Goal: Information Seeking & Learning: Learn about a topic

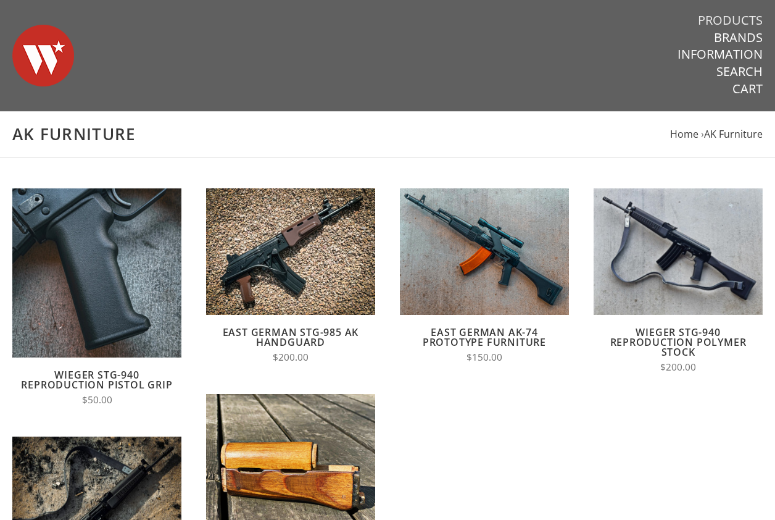
click at [725, 15] on link "Products" at bounding box center [730, 20] width 65 height 16
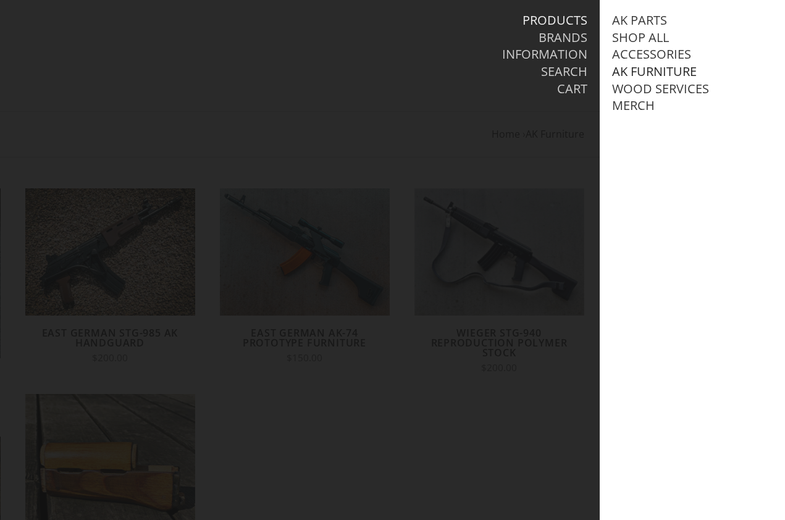
click at [638, 73] on link "AK Furniture" at bounding box center [654, 72] width 85 height 16
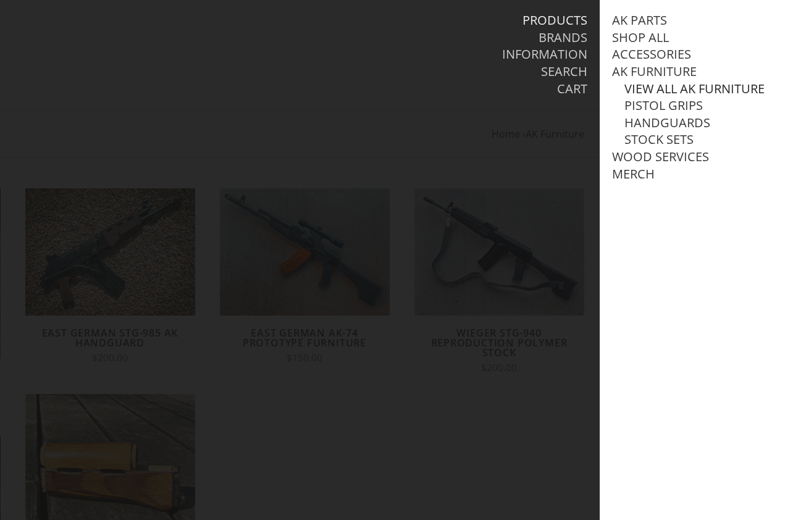
click at [640, 90] on link "View all AK Furniture" at bounding box center [694, 89] width 140 height 16
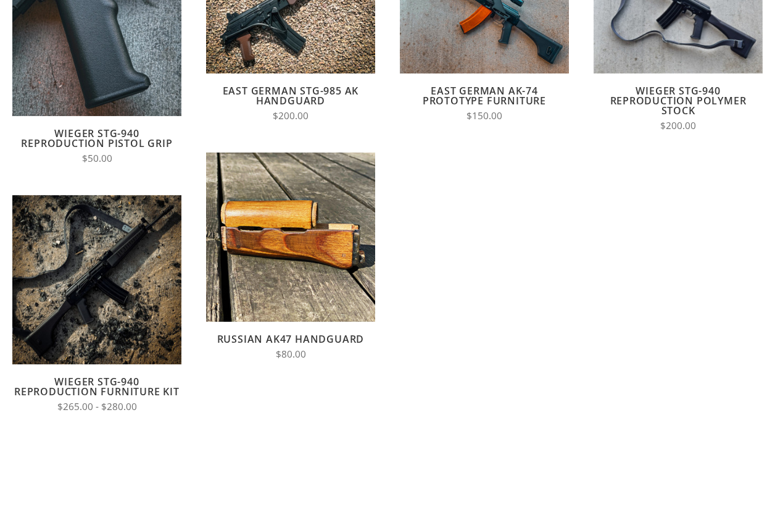
scroll to position [243, 0]
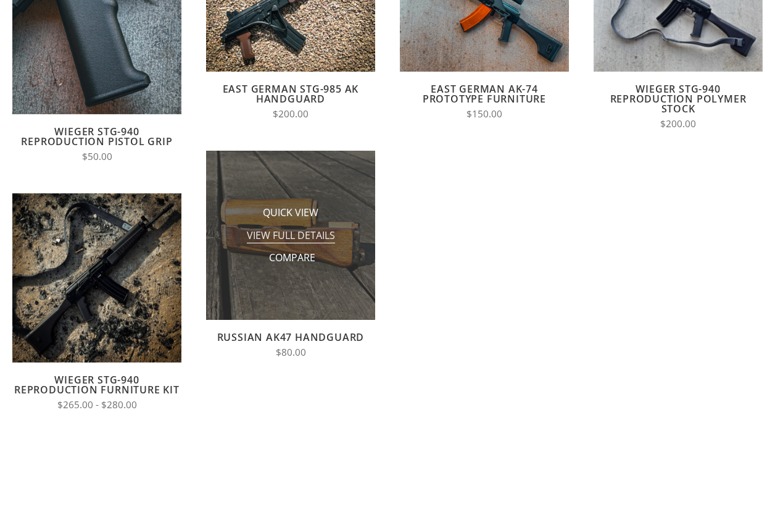
click at [293, 239] on span "View Full Details" at bounding box center [291, 235] width 88 height 15
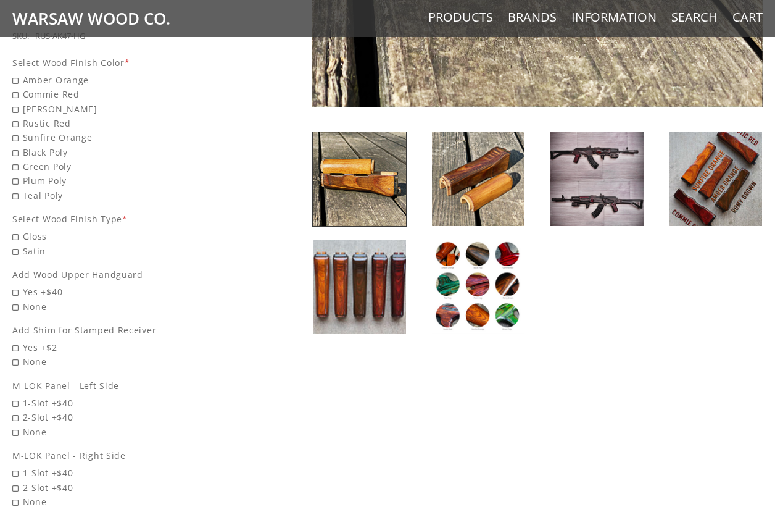
scroll to position [517, 0]
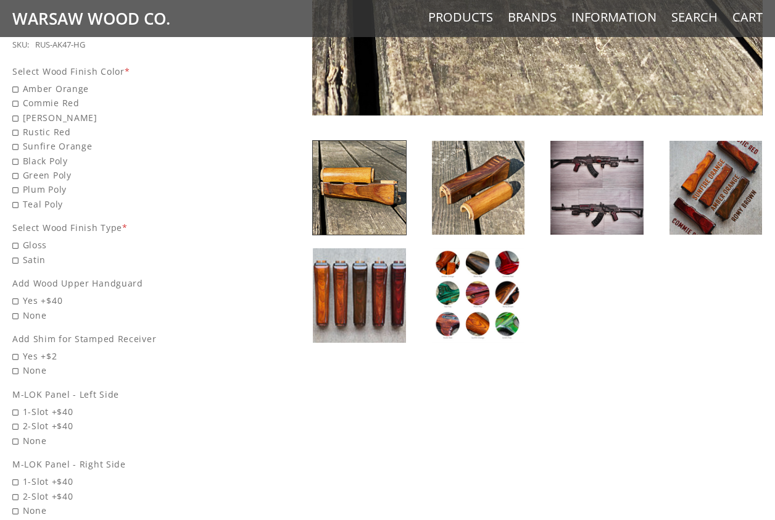
click at [378, 294] on img at bounding box center [359, 295] width 93 height 94
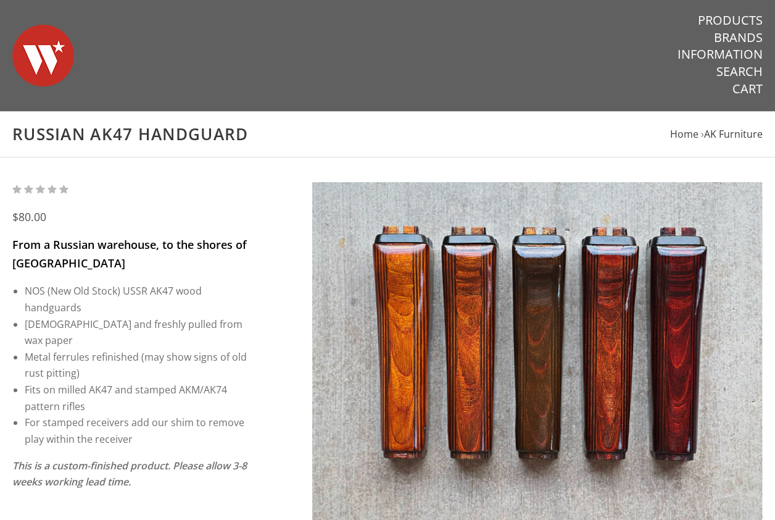
scroll to position [0, 0]
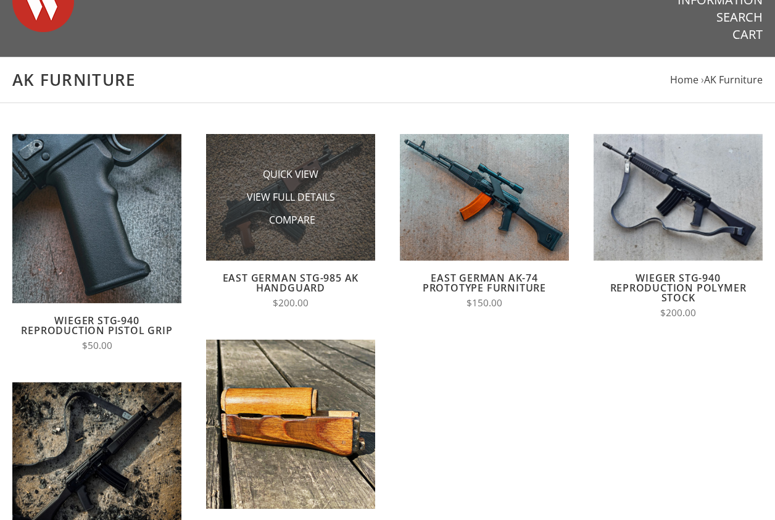
scroll to position [80, 0]
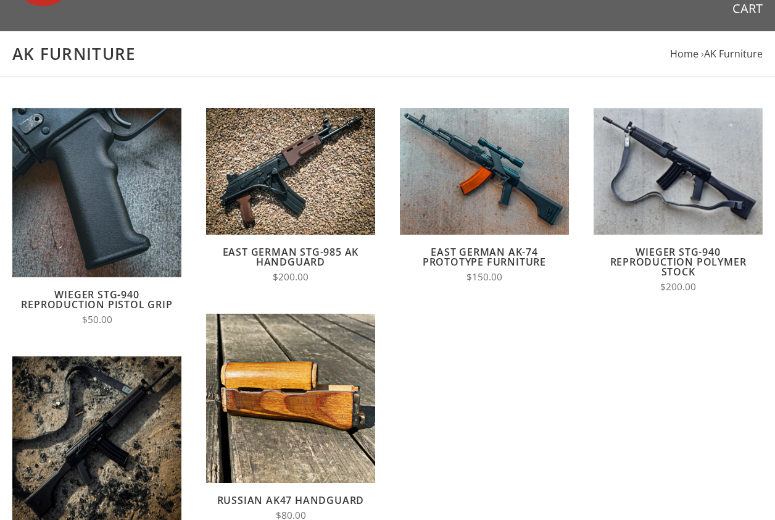
click at [473, 240] on article "Quick View View Full Details Compare East German AK-74 Prototype Furniture $150…" at bounding box center [485, 202] width 194 height 188
click at [472, 256] on link "East German AK-74 Prototype Furniture" at bounding box center [484, 256] width 123 height 23
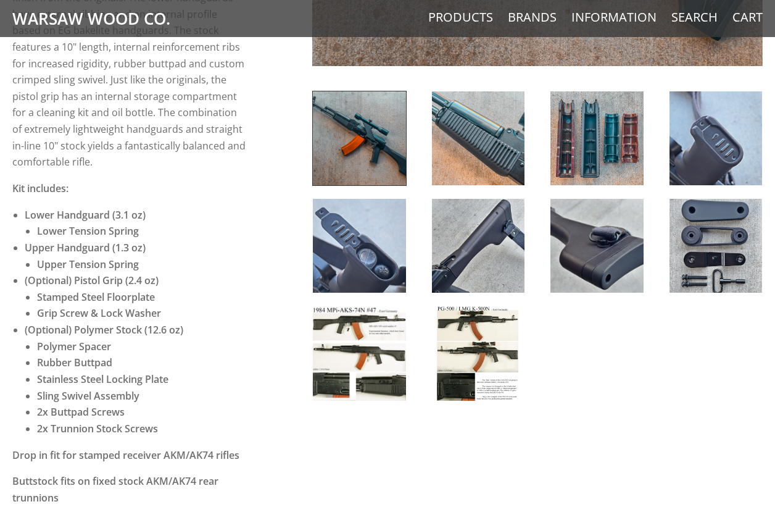
scroll to position [455, 0]
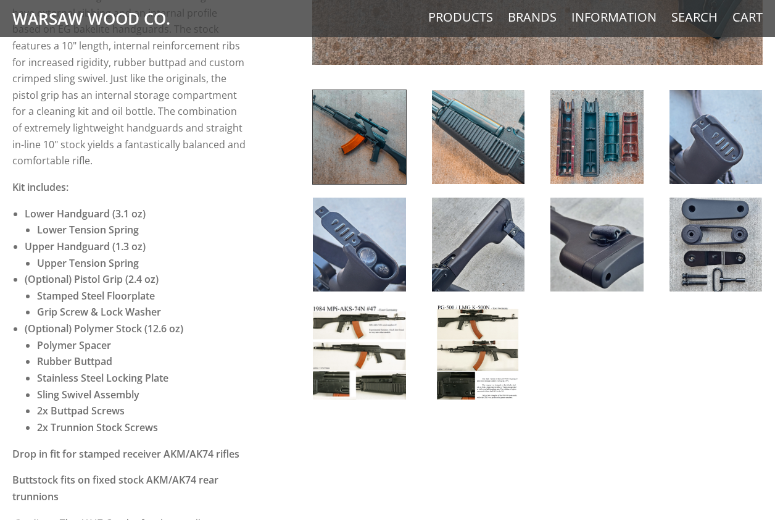
click at [375, 330] on img at bounding box center [359, 352] width 93 height 94
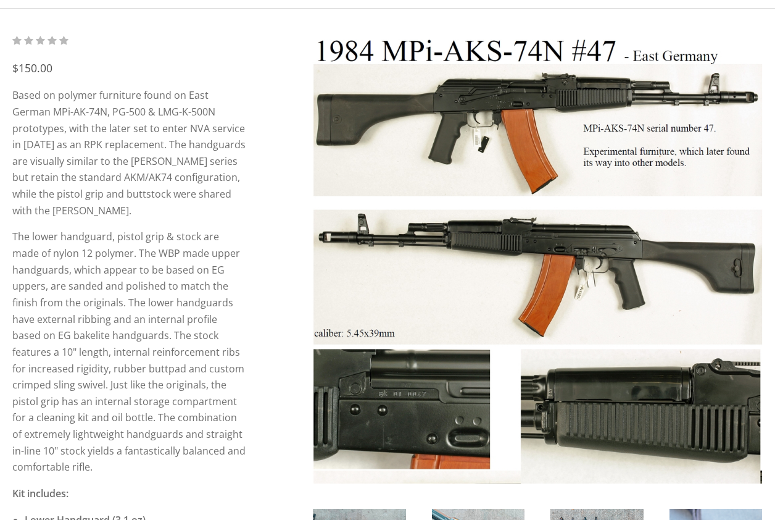
scroll to position [141, 0]
